Goal: Information Seeking & Learning: Learn about a topic

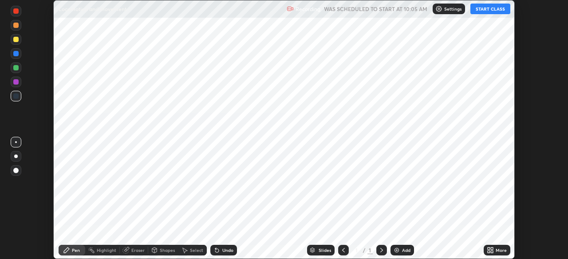
scroll to position [259, 567]
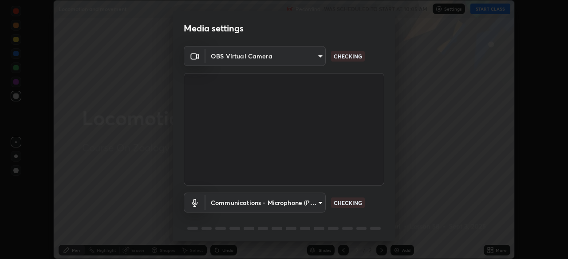
type input "abedebe0d058d4a0c9150841765e58c65a77a18dd04f2ccbe629c89087f5ecea"
type input "communications"
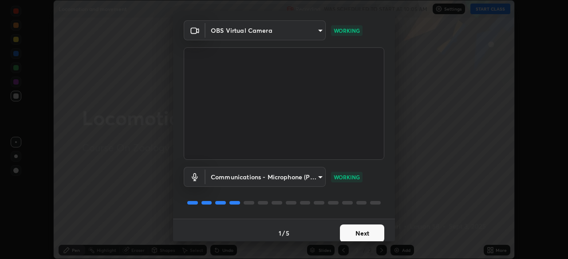
scroll to position [31, 0]
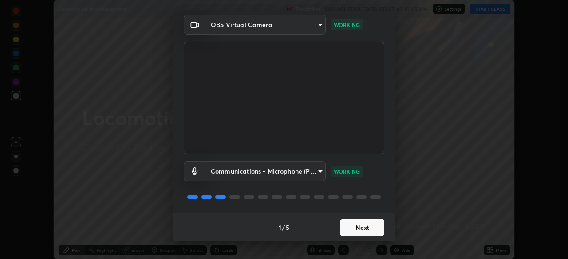
click at [350, 227] on button "Next" at bounding box center [362, 228] width 44 height 18
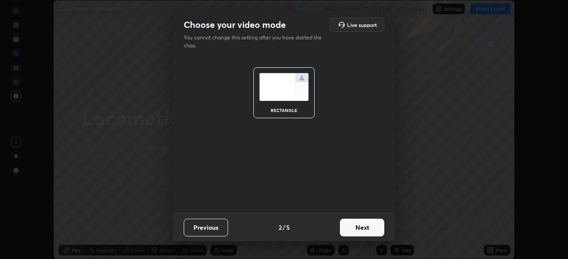
click at [349, 229] on button "Next" at bounding box center [362, 228] width 44 height 18
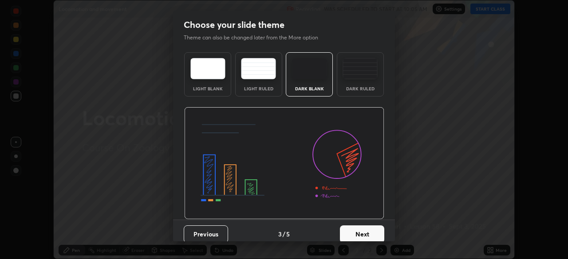
click at [348, 231] on button "Next" at bounding box center [362, 235] width 44 height 18
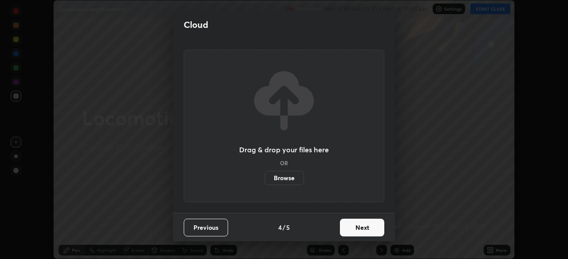
click at [346, 231] on button "Next" at bounding box center [362, 228] width 44 height 18
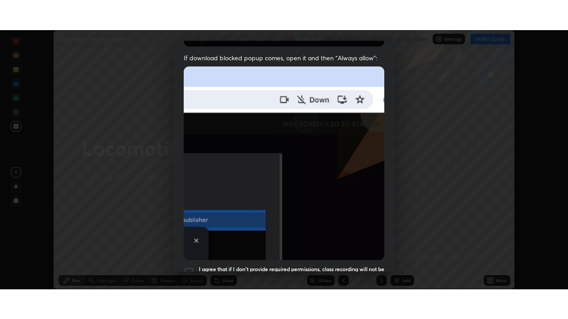
scroll to position [212, 0]
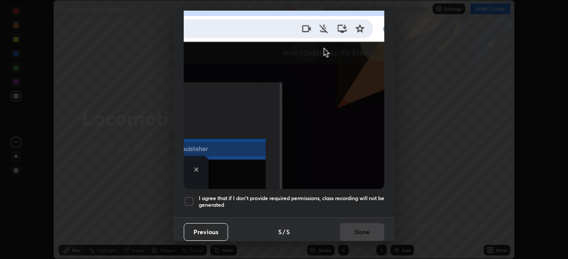
click at [283, 197] on h5 "I agree that if I don't provide required permissions, class recording will not …" at bounding box center [291, 202] width 185 height 14
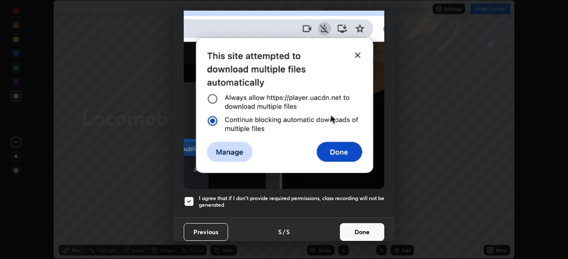
click at [349, 229] on button "Done" at bounding box center [362, 232] width 44 height 18
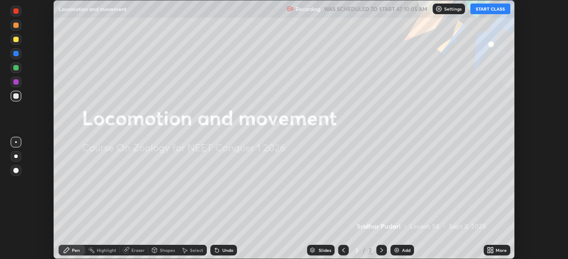
click at [478, 8] on button "START CLASS" at bounding box center [490, 9] width 40 height 11
click at [497, 249] on div "More" at bounding box center [500, 250] width 11 height 4
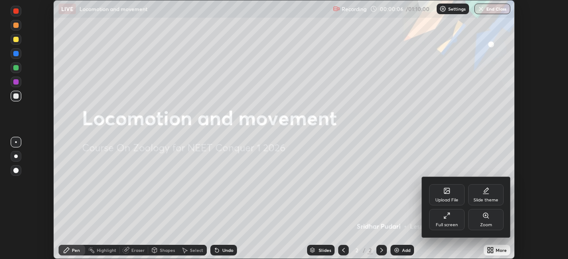
click at [450, 223] on div "Full screen" at bounding box center [446, 225] width 22 height 4
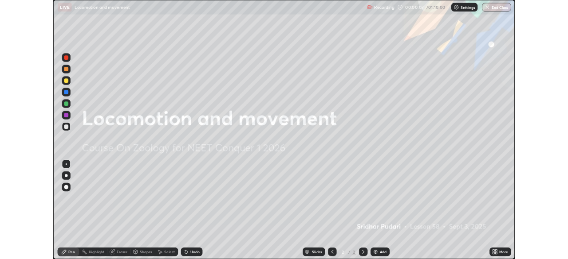
scroll to position [319, 568]
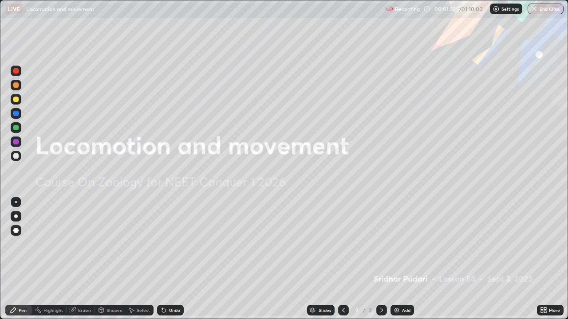
click at [16, 216] on div at bounding box center [16, 217] width 4 height 4
click at [397, 259] on img at bounding box center [396, 310] width 7 height 7
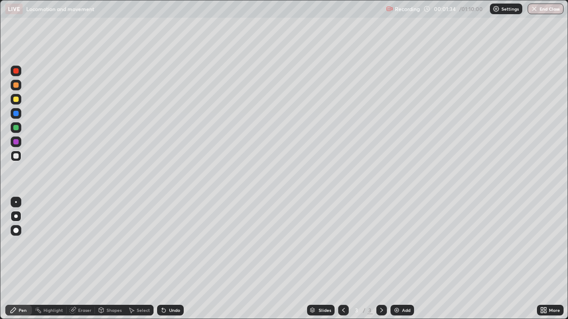
click at [16, 86] on div at bounding box center [15, 84] width 5 height 5
click at [16, 156] on div at bounding box center [15, 155] width 5 height 5
click at [14, 97] on div at bounding box center [15, 99] width 5 height 5
click at [19, 159] on div at bounding box center [16, 156] width 11 height 11
click at [169, 259] on div "Undo" at bounding box center [174, 310] width 11 height 4
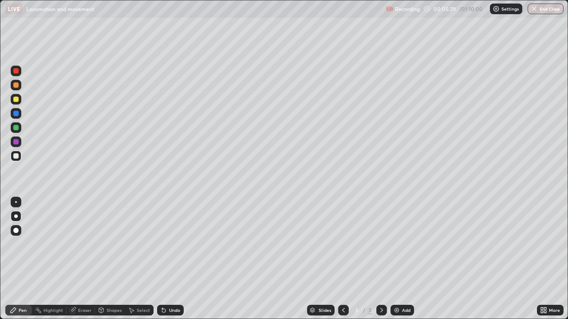
click at [169, 259] on div "Undo" at bounding box center [170, 310] width 27 height 11
click at [169, 259] on div "Undo" at bounding box center [174, 310] width 11 height 4
click at [405, 259] on div "Add" at bounding box center [406, 310] width 8 height 4
click at [17, 102] on div at bounding box center [16, 99] width 11 height 11
click at [169, 259] on div "Undo" at bounding box center [170, 310] width 27 height 11
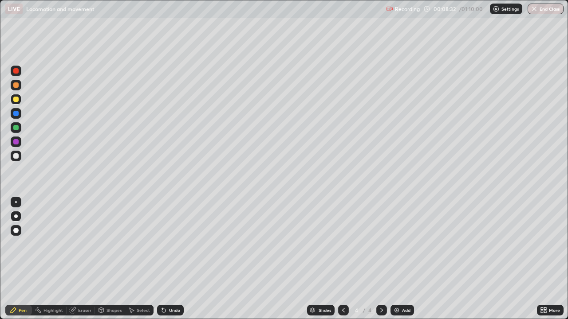
click at [169, 259] on div "Undo" at bounding box center [174, 310] width 11 height 4
click at [340, 259] on icon at bounding box center [343, 310] width 7 height 7
click at [380, 259] on icon at bounding box center [381, 310] width 3 height 4
click at [165, 259] on icon at bounding box center [163, 310] width 7 height 7
click at [169, 259] on div "Undo" at bounding box center [174, 310] width 11 height 4
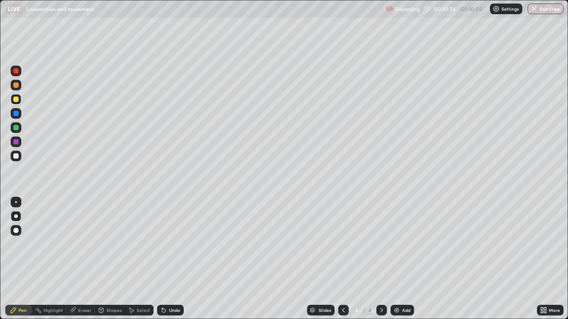
click at [343, 259] on div at bounding box center [343, 310] width 11 height 11
click at [378, 259] on icon at bounding box center [381, 310] width 7 height 7
click at [170, 259] on div "Undo" at bounding box center [174, 310] width 11 height 4
click at [165, 259] on icon at bounding box center [163, 310] width 7 height 7
click at [15, 157] on div at bounding box center [15, 155] width 5 height 5
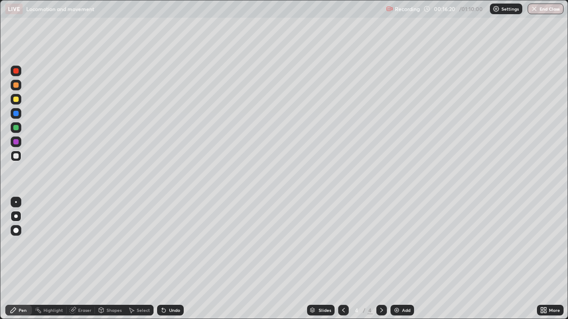
click at [16, 99] on div at bounding box center [15, 99] width 5 height 5
click at [341, 259] on icon at bounding box center [343, 310] width 7 height 7
click at [379, 259] on icon at bounding box center [381, 310] width 7 height 7
click at [395, 259] on img at bounding box center [396, 310] width 7 height 7
click at [18, 153] on div at bounding box center [15, 155] width 5 height 5
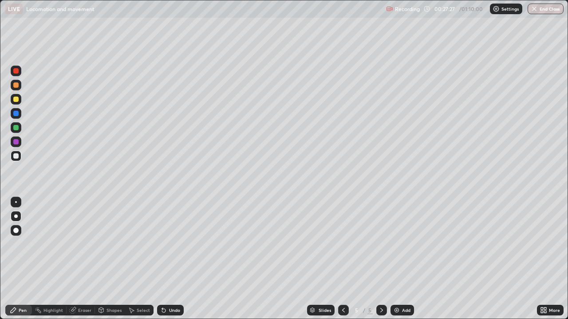
click at [18, 89] on div at bounding box center [16, 85] width 11 height 11
click at [18, 160] on div at bounding box center [16, 156] width 11 height 11
click at [16, 71] on div at bounding box center [15, 70] width 5 height 5
click at [17, 158] on div at bounding box center [15, 155] width 5 height 5
click at [17, 112] on div at bounding box center [15, 113] width 5 height 5
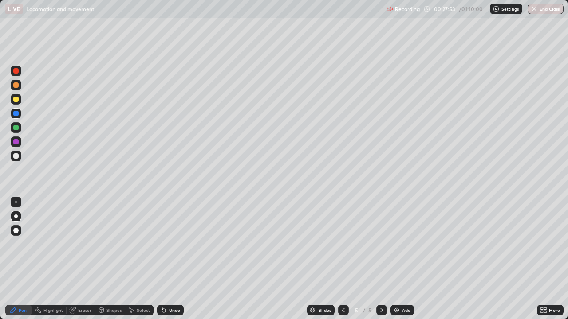
click at [17, 156] on div at bounding box center [15, 155] width 5 height 5
click at [15, 73] on div at bounding box center [15, 70] width 5 height 5
click at [168, 259] on div "Undo" at bounding box center [170, 310] width 27 height 11
click at [166, 259] on div "Undo" at bounding box center [170, 310] width 27 height 11
click at [163, 259] on div "Undo" at bounding box center [170, 310] width 27 height 11
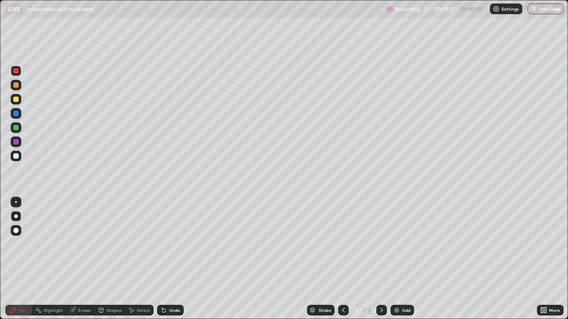
click at [16, 114] on div at bounding box center [15, 113] width 5 height 5
click at [20, 154] on div at bounding box center [16, 156] width 11 height 11
click at [16, 125] on div at bounding box center [15, 127] width 5 height 5
click at [16, 157] on div at bounding box center [15, 155] width 5 height 5
click at [168, 259] on div "Undo" at bounding box center [170, 310] width 27 height 11
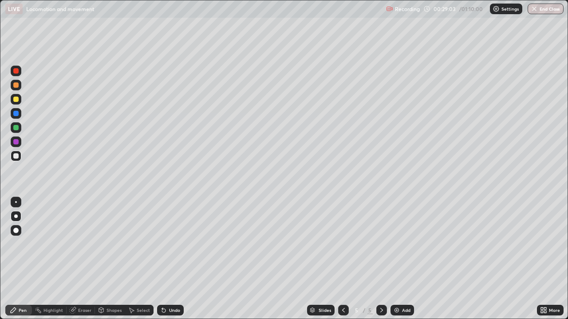
click at [166, 259] on div "Undo" at bounding box center [170, 310] width 27 height 11
click at [165, 259] on div "Undo" at bounding box center [170, 310] width 27 height 11
click at [164, 259] on icon at bounding box center [163, 310] width 7 height 7
click at [162, 259] on icon at bounding box center [162, 308] width 1 height 1
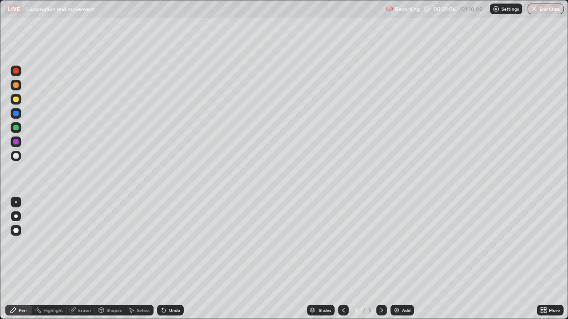
click at [162, 259] on icon at bounding box center [162, 308] width 1 height 1
click at [17, 75] on div at bounding box center [16, 71] width 11 height 11
click at [18, 113] on div at bounding box center [15, 113] width 5 height 5
click at [17, 155] on div at bounding box center [15, 155] width 5 height 5
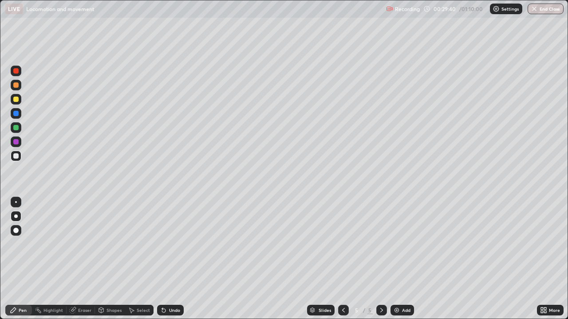
click at [18, 128] on div at bounding box center [15, 127] width 5 height 5
click at [17, 158] on div at bounding box center [15, 155] width 5 height 5
click at [343, 259] on icon at bounding box center [343, 310] width 7 height 7
click at [381, 259] on icon at bounding box center [381, 310] width 3 height 4
click at [15, 100] on div at bounding box center [15, 99] width 5 height 5
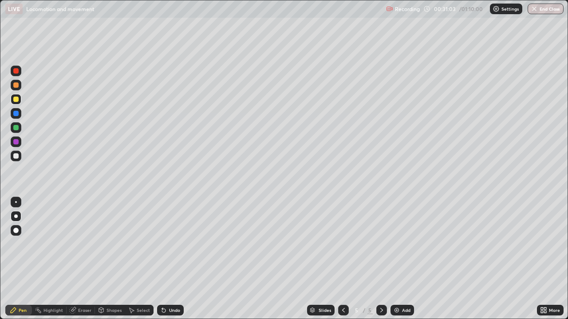
click at [18, 157] on div at bounding box center [15, 155] width 5 height 5
click at [18, 89] on div at bounding box center [16, 85] width 11 height 11
click at [16, 128] on div at bounding box center [15, 127] width 5 height 5
click at [16, 157] on div at bounding box center [15, 155] width 5 height 5
click at [19, 90] on div at bounding box center [16, 85] width 11 height 11
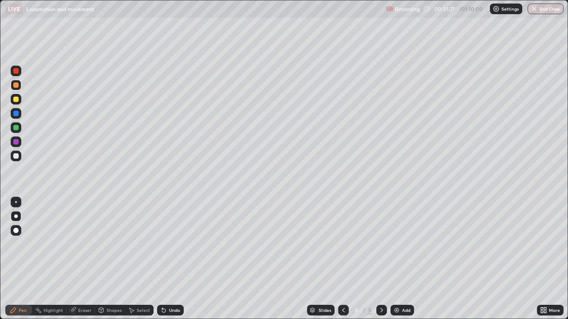
click at [18, 132] on div at bounding box center [16, 127] width 11 height 11
click at [166, 259] on icon at bounding box center [163, 310] width 7 height 7
click at [162, 259] on icon at bounding box center [162, 308] width 1 height 1
click at [18, 85] on div at bounding box center [15, 84] width 5 height 5
click at [18, 127] on div at bounding box center [15, 127] width 5 height 5
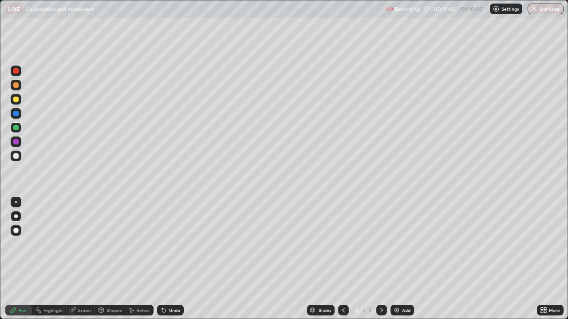
click at [20, 160] on div at bounding box center [16, 156] width 11 height 11
click at [15, 87] on div at bounding box center [15, 84] width 5 height 5
click at [18, 124] on div at bounding box center [16, 127] width 11 height 11
click at [169, 259] on div "Undo" at bounding box center [174, 310] width 11 height 4
click at [18, 157] on div at bounding box center [15, 155] width 5 height 5
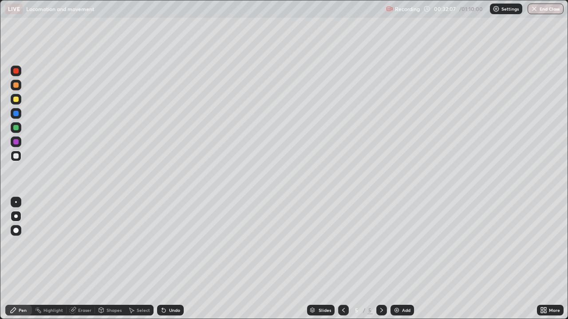
click at [81, 259] on div "Eraser" at bounding box center [84, 310] width 13 height 4
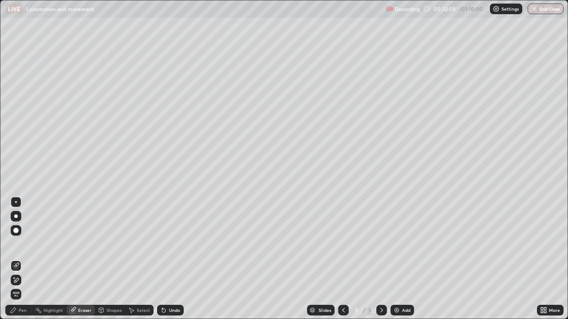
click at [35, 259] on circle at bounding box center [35, 309] width 1 height 1
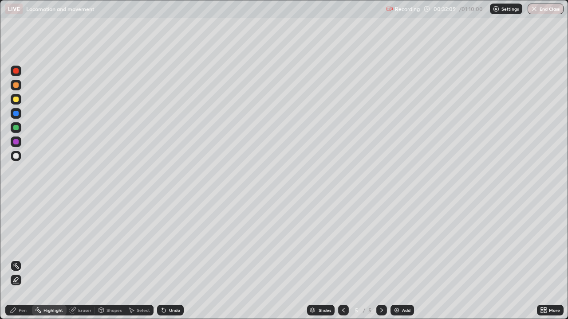
click at [26, 259] on div "Pen" at bounding box center [23, 310] width 8 height 4
click at [346, 259] on div at bounding box center [343, 310] width 11 height 11
click at [380, 259] on icon at bounding box center [381, 310] width 7 height 7
click at [345, 259] on div at bounding box center [343, 310] width 11 height 11
click at [380, 259] on icon at bounding box center [381, 310] width 7 height 7
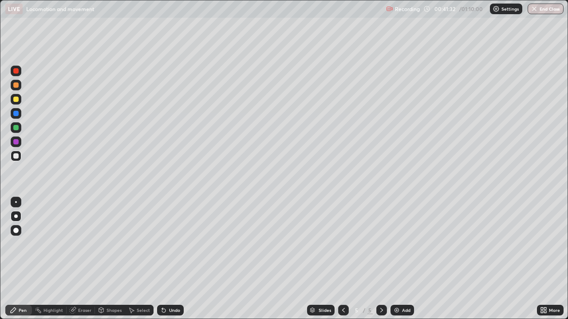
click at [398, 259] on img at bounding box center [396, 310] width 7 height 7
click at [16, 103] on div at bounding box center [16, 99] width 11 height 11
click at [16, 156] on div at bounding box center [15, 155] width 5 height 5
click at [170, 259] on div "Undo" at bounding box center [174, 310] width 11 height 4
click at [169, 259] on div "Undo" at bounding box center [174, 310] width 11 height 4
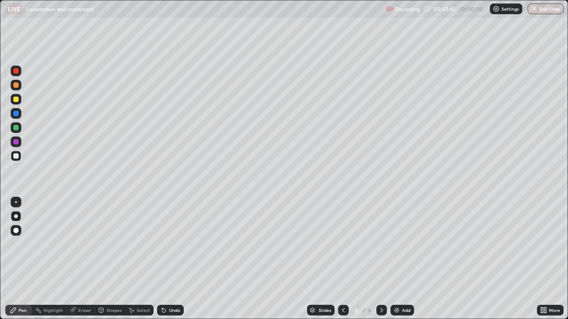
click at [18, 115] on div at bounding box center [15, 113] width 5 height 5
click at [21, 161] on div at bounding box center [16, 156] width 11 height 14
click at [15, 117] on div at bounding box center [16, 113] width 11 height 11
click at [16, 157] on div at bounding box center [15, 155] width 5 height 5
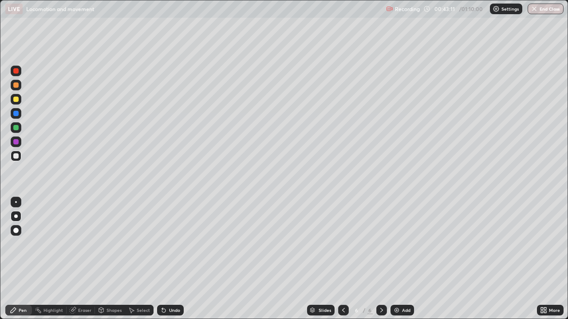
click at [17, 114] on div at bounding box center [15, 113] width 5 height 5
click at [17, 159] on div at bounding box center [16, 156] width 11 height 11
click at [16, 157] on div at bounding box center [15, 155] width 5 height 5
click at [20, 115] on div at bounding box center [16, 113] width 11 height 11
click at [19, 159] on div at bounding box center [16, 156] width 11 height 11
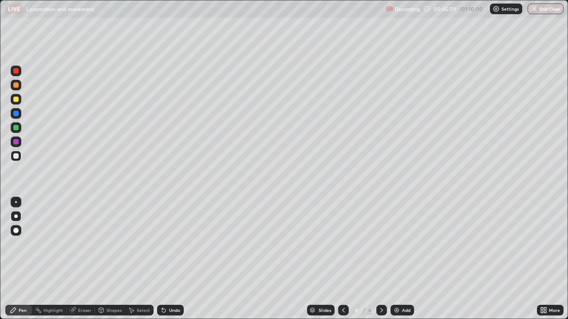
click at [20, 101] on div at bounding box center [16, 99] width 11 height 11
click at [16, 145] on div at bounding box center [16, 142] width 11 height 11
click at [18, 87] on div at bounding box center [15, 84] width 5 height 5
click at [342, 259] on icon at bounding box center [343, 310] width 3 height 4
click at [342, 259] on div at bounding box center [343, 310] width 11 height 11
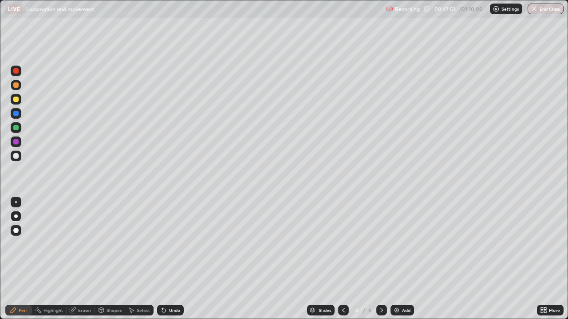
click at [382, 259] on icon at bounding box center [381, 310] width 7 height 7
click at [391, 259] on div "Add" at bounding box center [401, 310] width 23 height 11
click at [342, 259] on icon at bounding box center [343, 310] width 7 height 7
click at [380, 259] on icon at bounding box center [381, 310] width 7 height 7
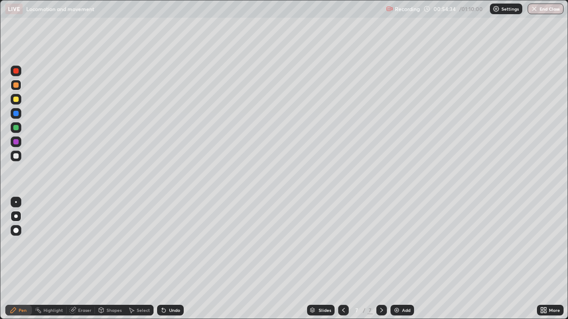
click at [549, 259] on div "More" at bounding box center [553, 310] width 11 height 4
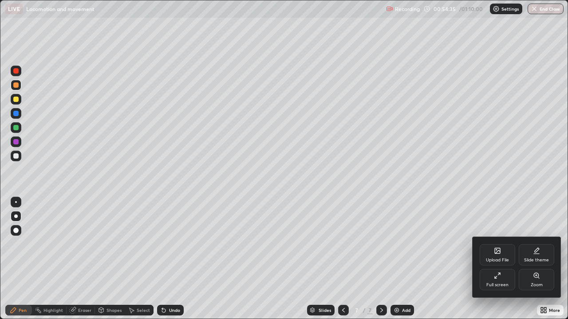
click at [495, 259] on icon at bounding box center [496, 275] width 7 height 7
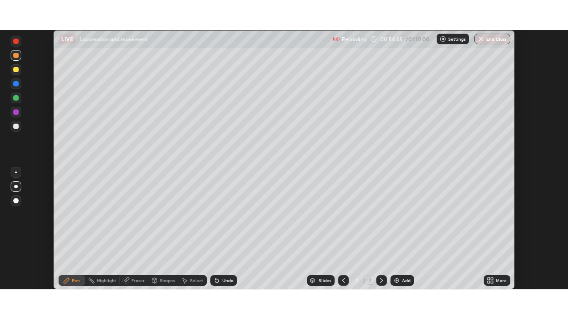
scroll to position [44078, 43769]
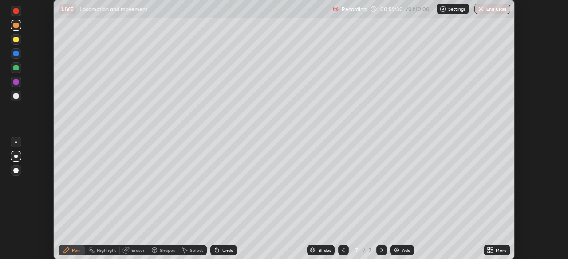
click at [488, 251] on icon at bounding box center [488, 252] width 2 height 2
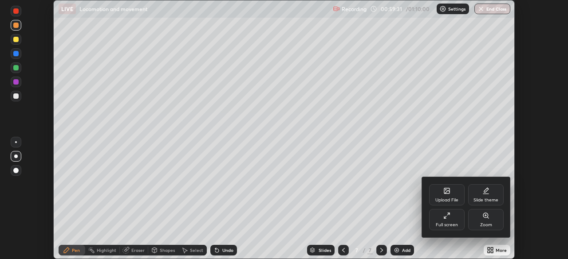
click at [450, 221] on div "Full screen" at bounding box center [446, 219] width 35 height 21
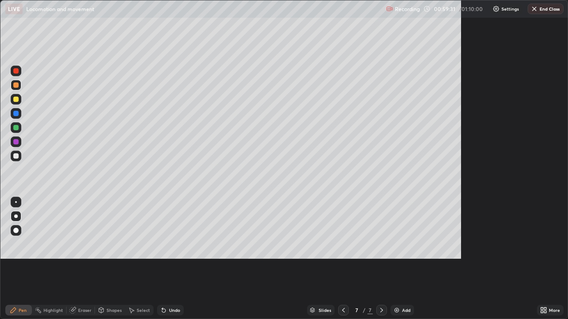
scroll to position [319, 568]
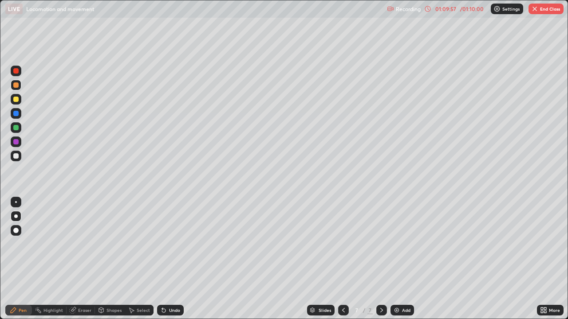
click at [540, 7] on button "End Class" at bounding box center [545, 9] width 35 height 11
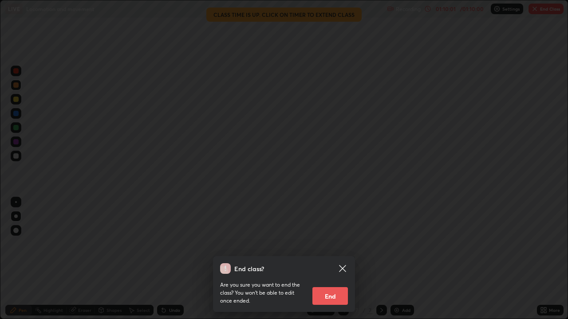
click at [327, 259] on button "End" at bounding box center [329, 296] width 35 height 18
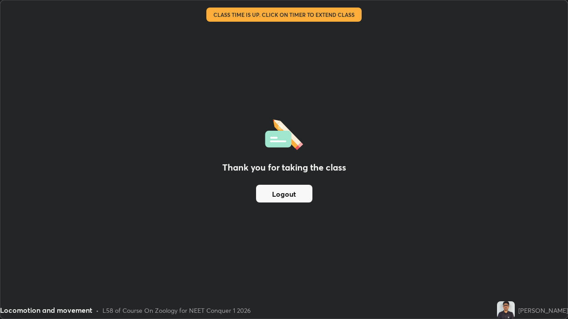
click at [268, 191] on button "Logout" at bounding box center [284, 194] width 56 height 18
